Goal: Information Seeking & Learning: Learn about a topic

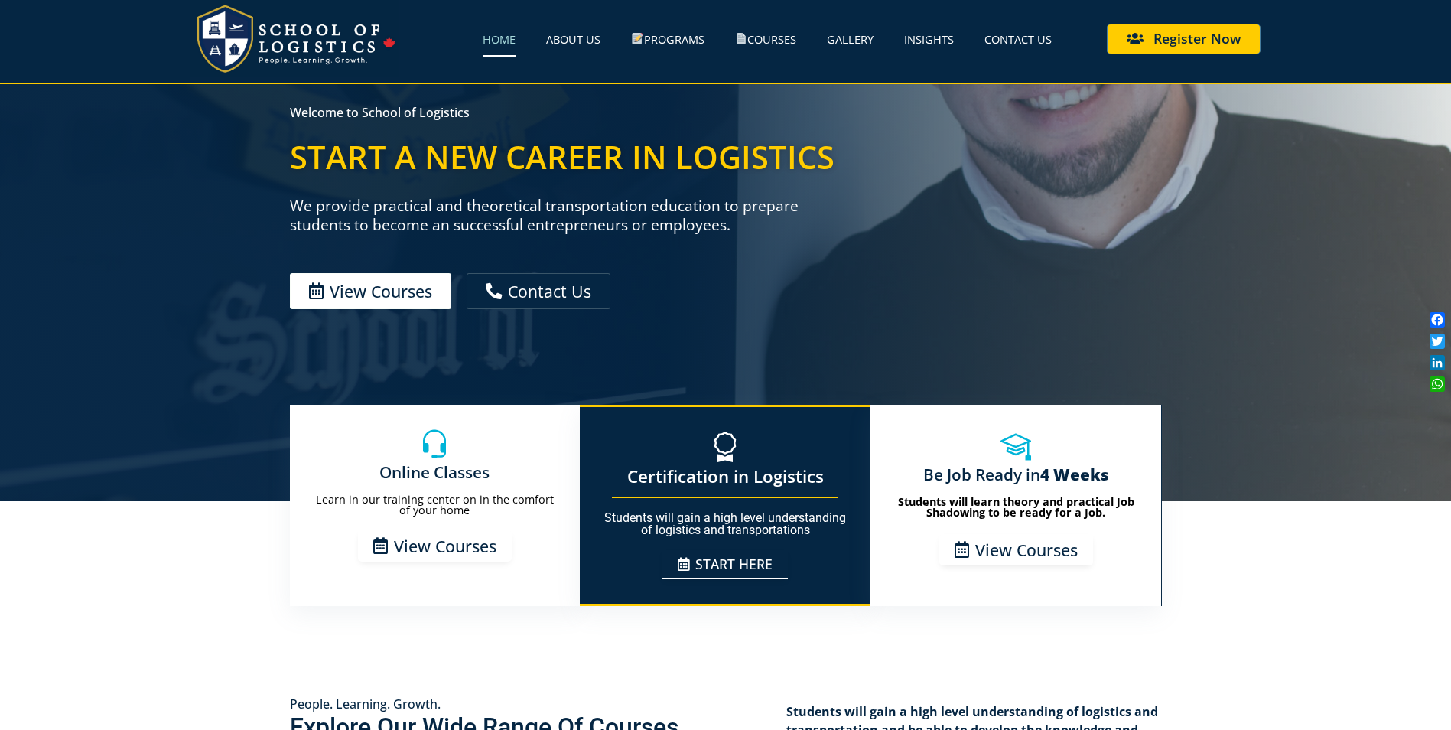
scroll to position [229, 0]
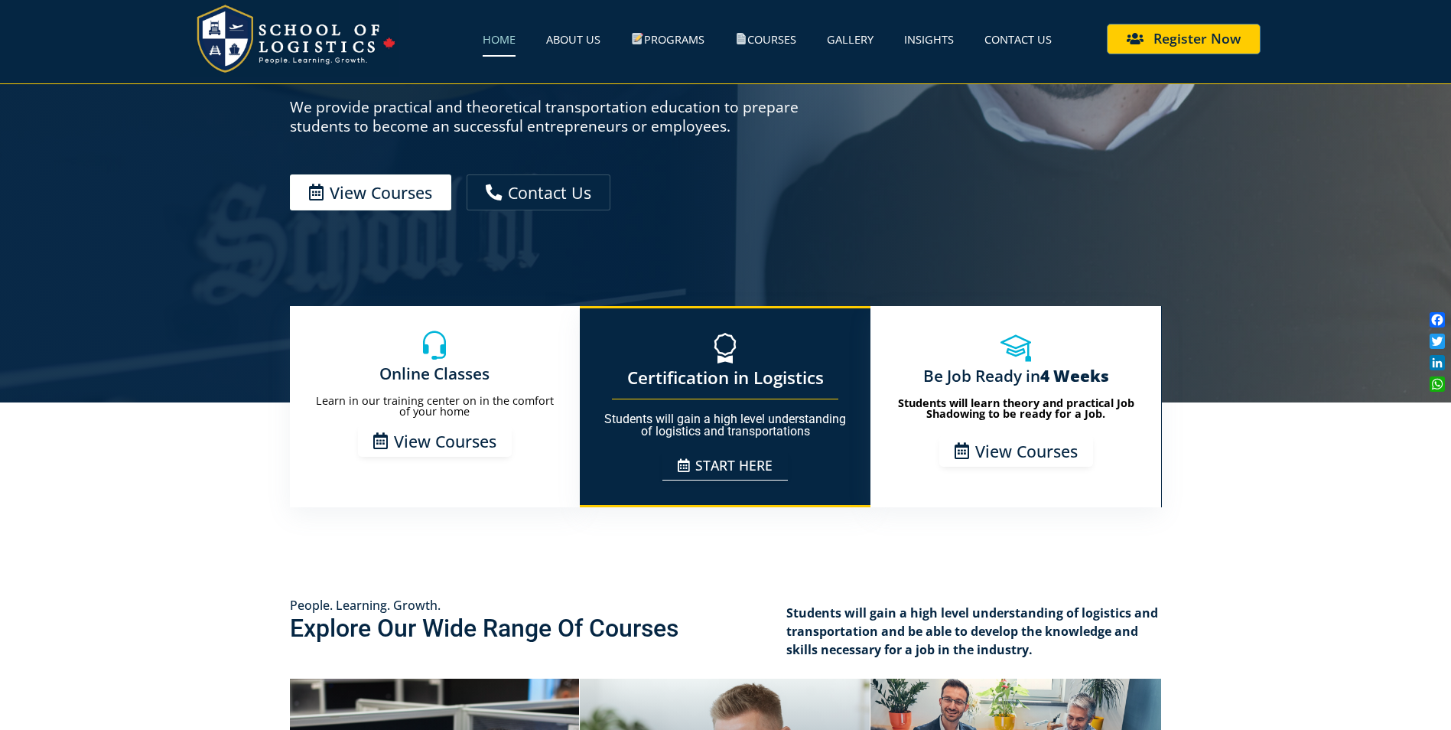
click at [432, 448] on span "View Courses" at bounding box center [445, 441] width 102 height 16
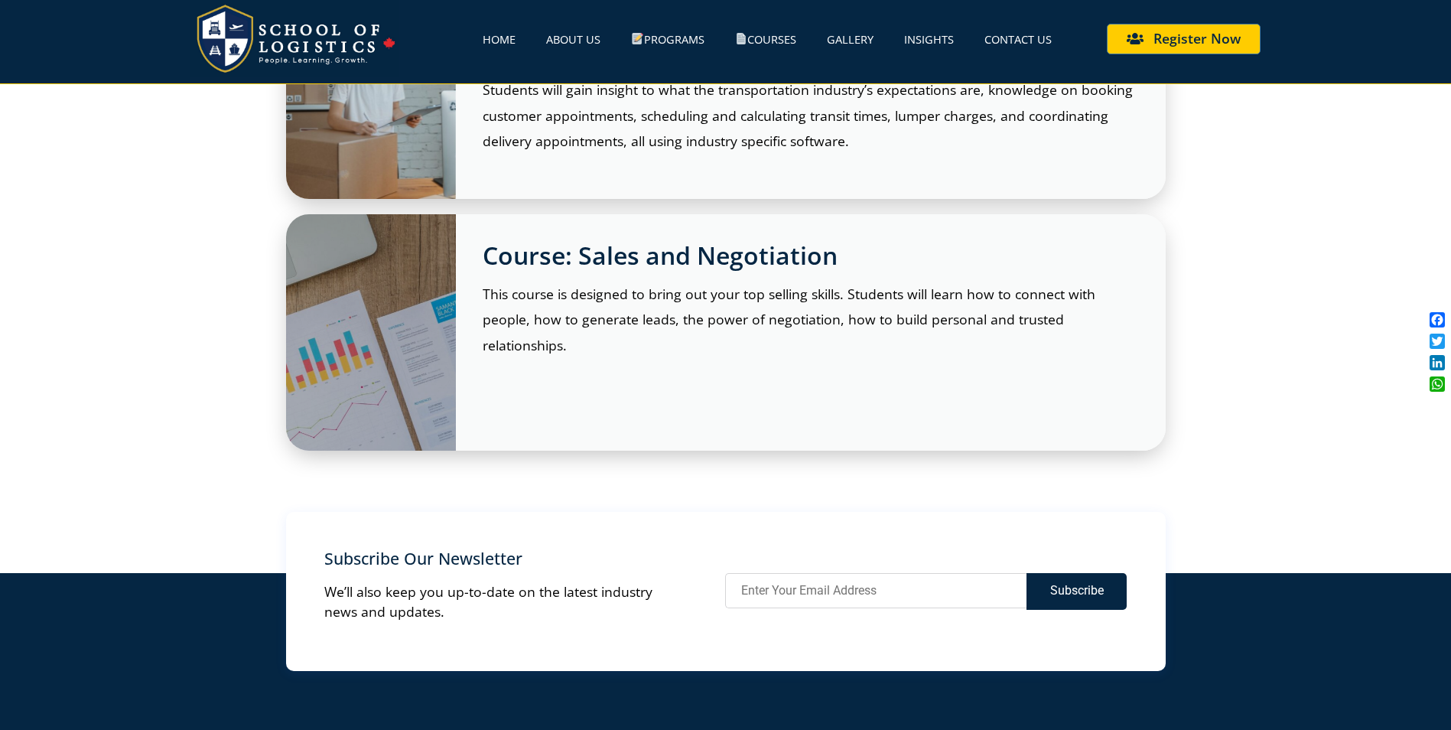
scroll to position [2294, 0]
